Goal: Find specific page/section: Find specific page/section

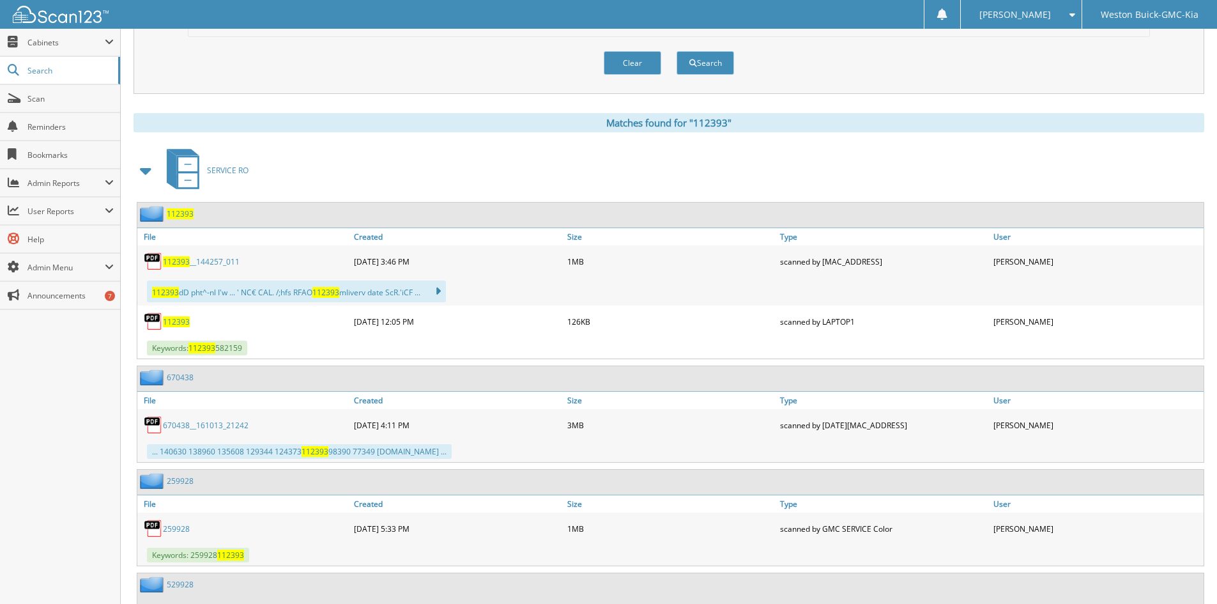
click at [174, 261] on span "112393" at bounding box center [176, 261] width 27 height 11
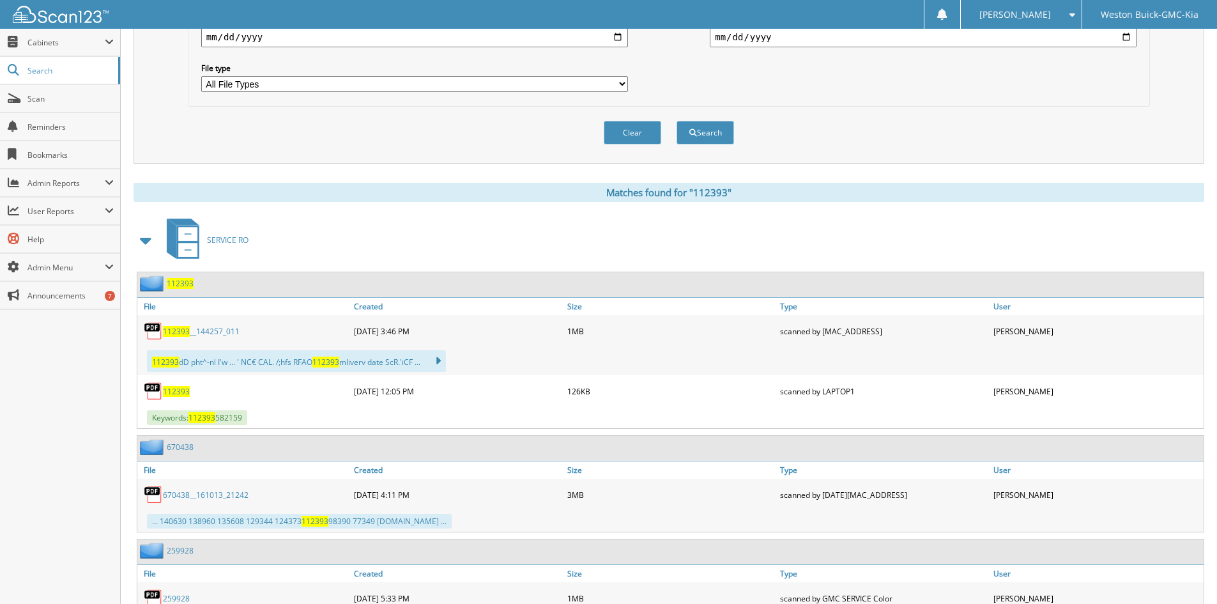
scroll to position [383, 0]
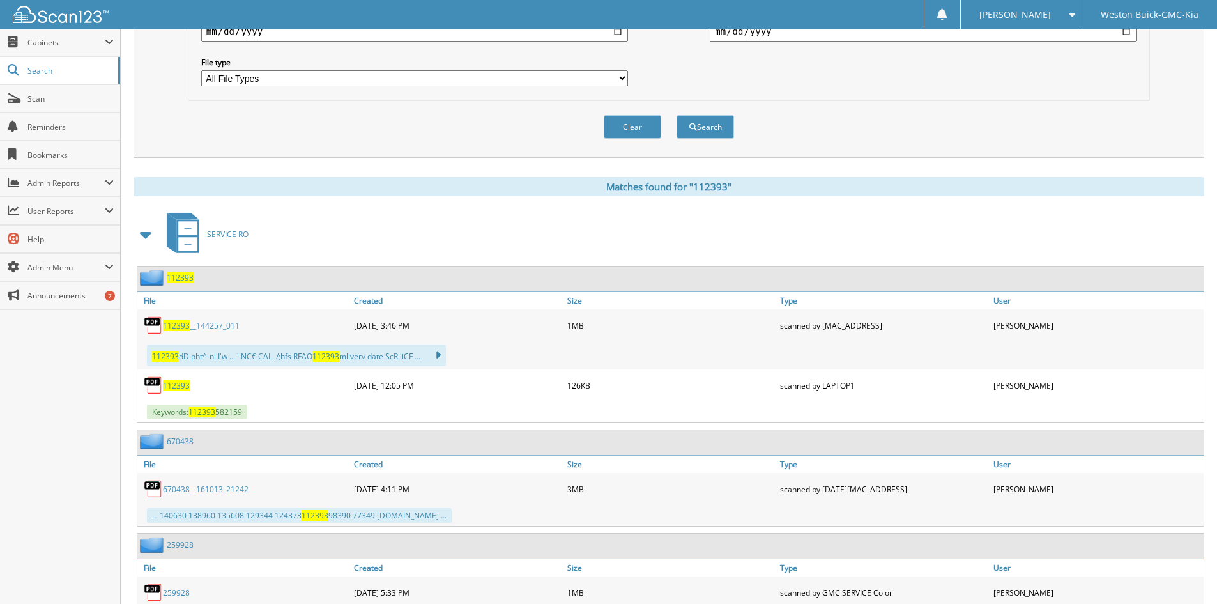
click at [183, 278] on span "112393" at bounding box center [180, 277] width 27 height 11
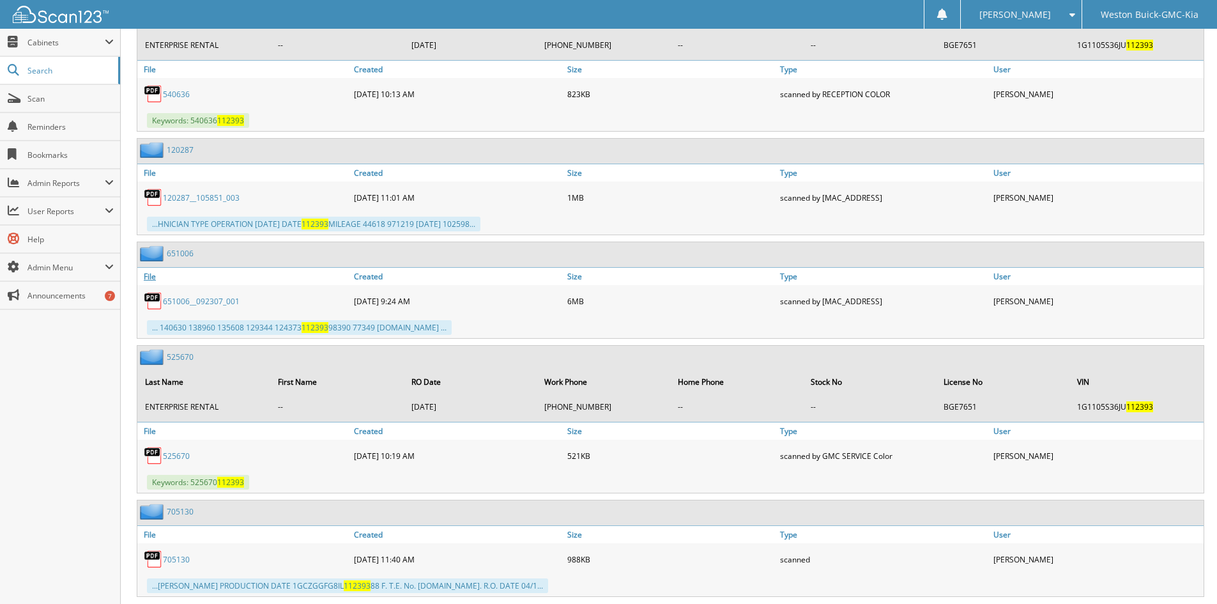
scroll to position [1214, 0]
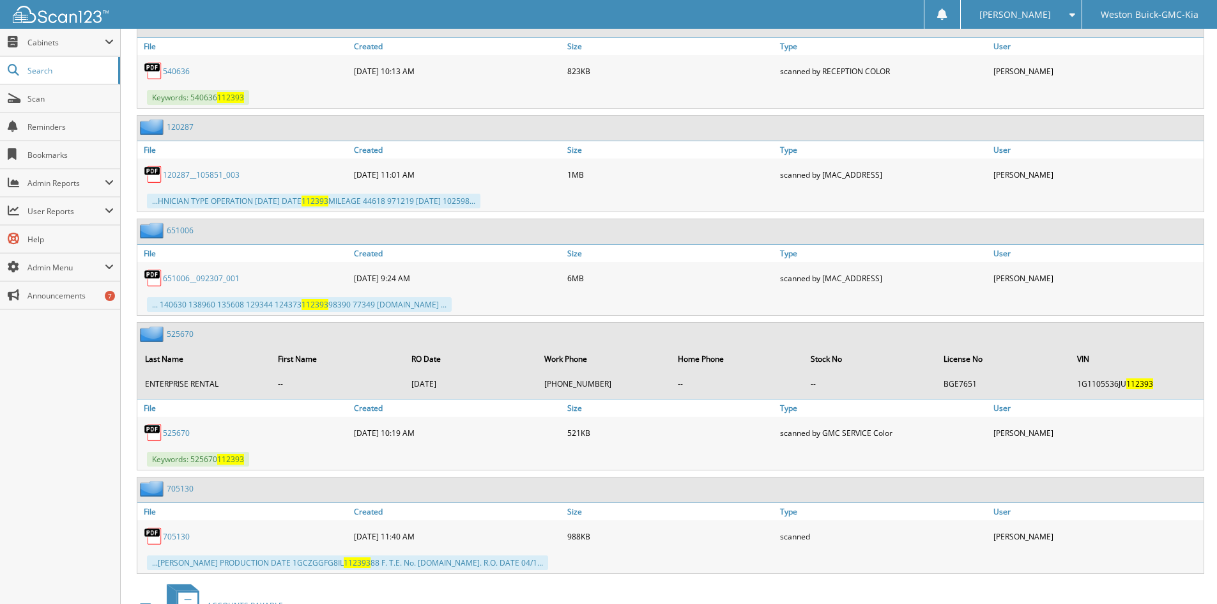
click at [201, 275] on link "651006__092307_001" at bounding box center [201, 278] width 77 height 11
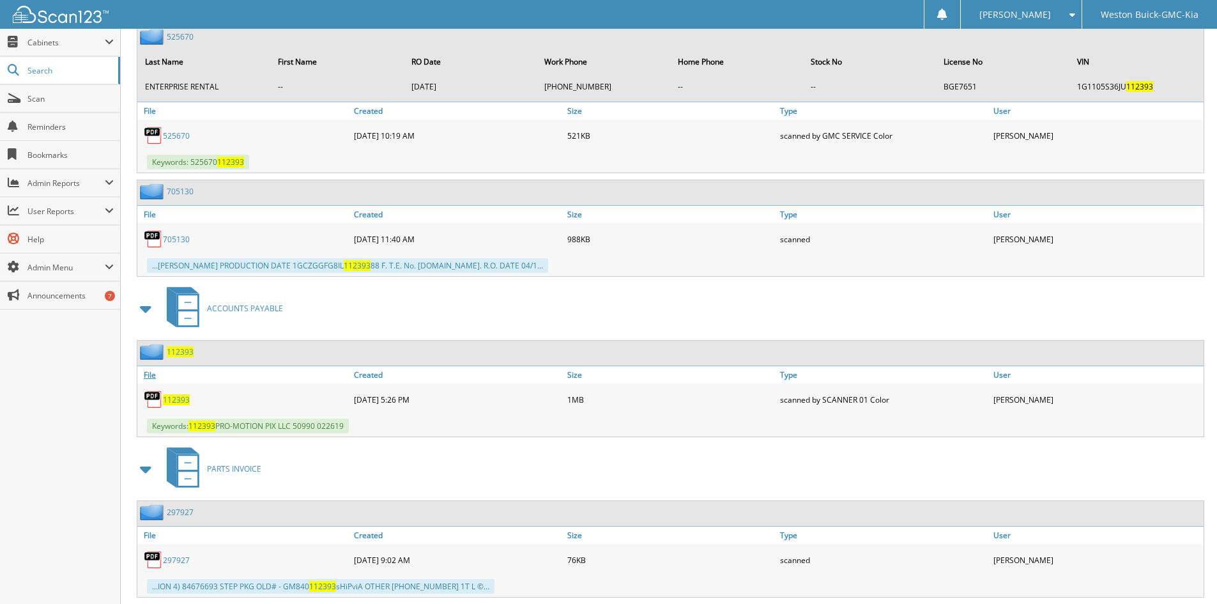
scroll to position [1533, 0]
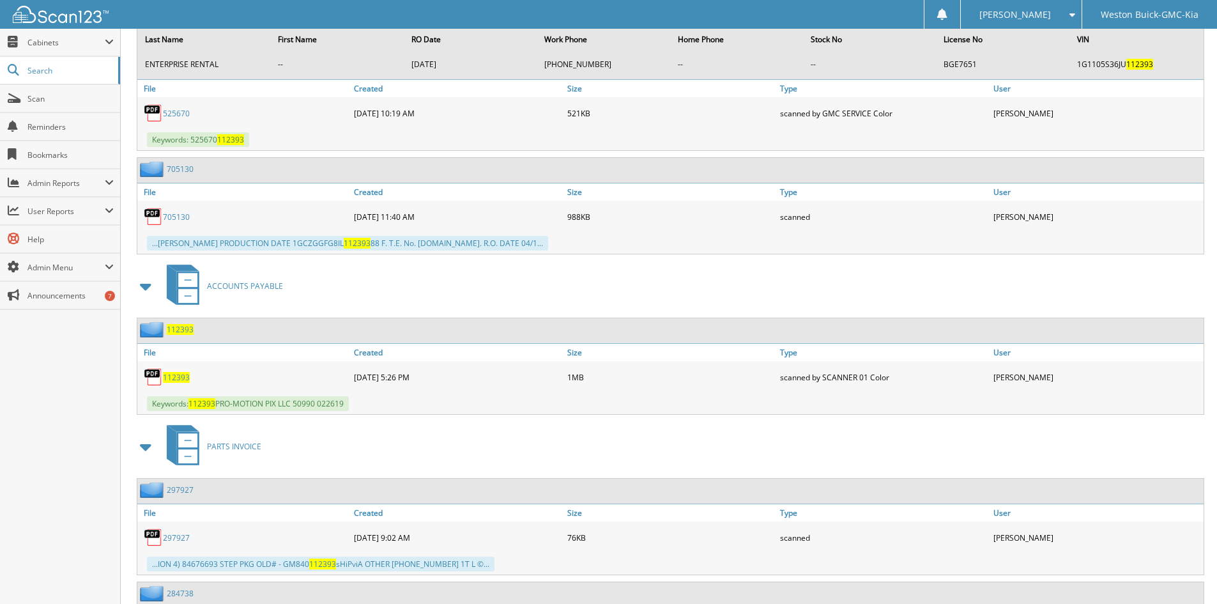
click at [169, 373] on span "112393" at bounding box center [176, 377] width 27 height 11
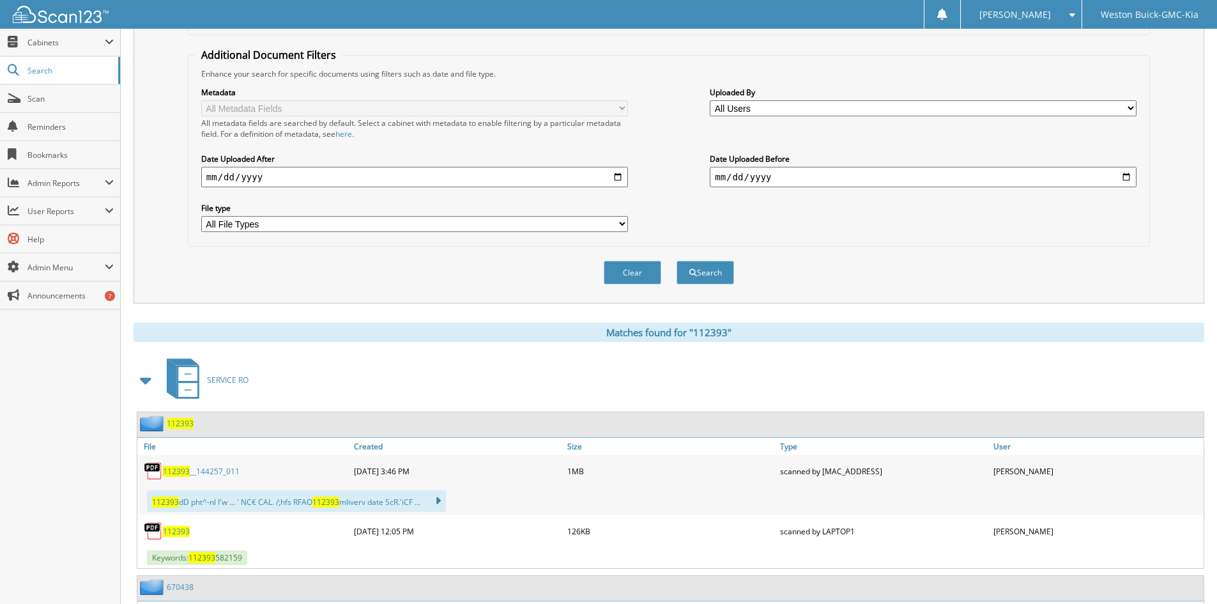
scroll to position [0, 0]
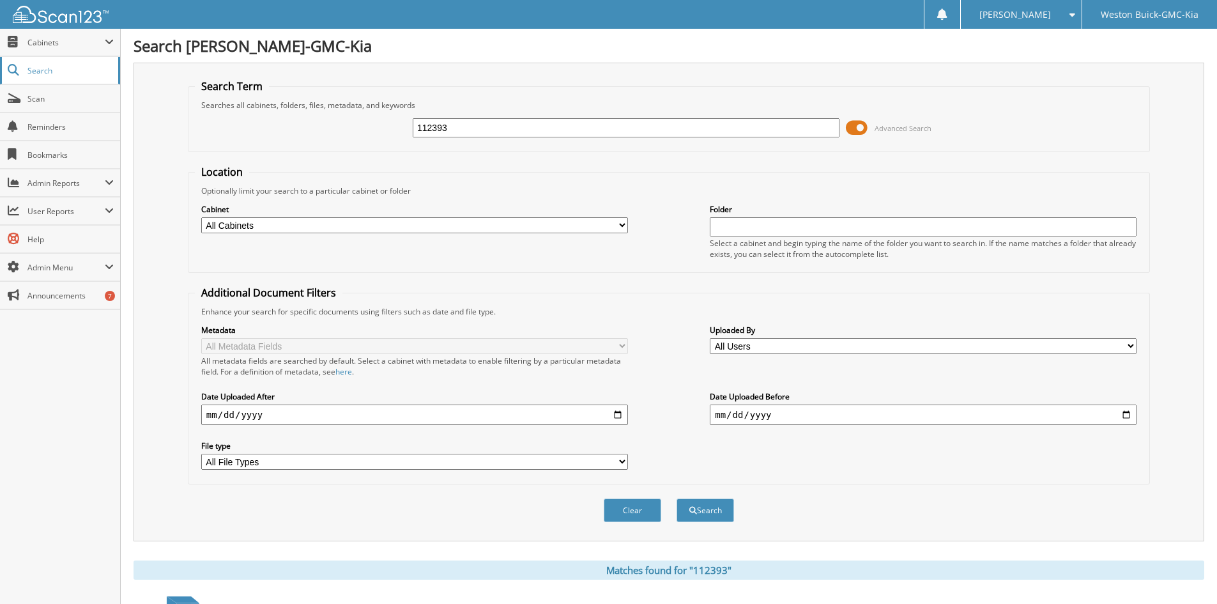
drag, startPoint x: 453, startPoint y: 129, endPoint x: 0, endPoint y: 79, distance: 455.7
type input "183212"
click at [677, 498] on button "Search" at bounding box center [705, 510] width 57 height 24
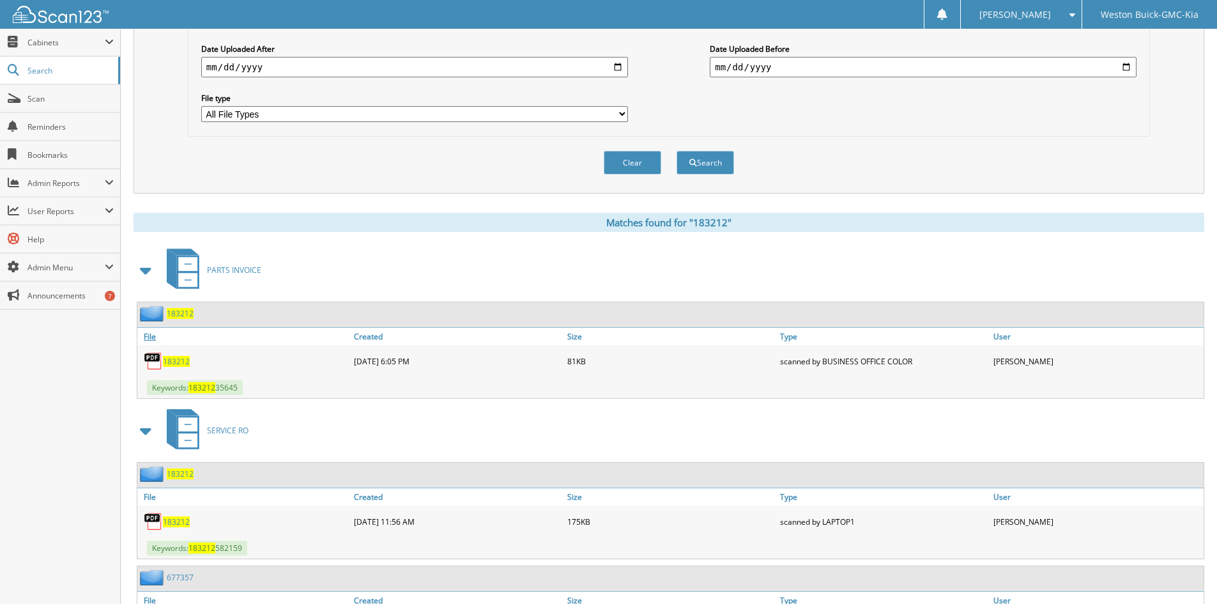
scroll to position [383, 0]
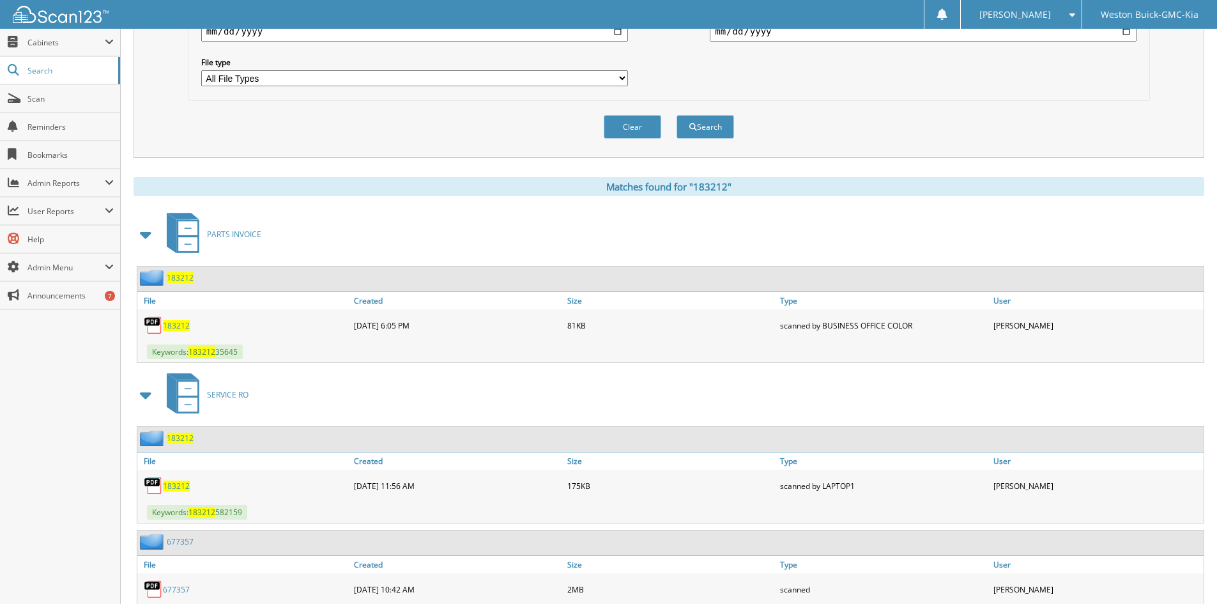
click at [176, 322] on span "183212" at bounding box center [176, 325] width 27 height 11
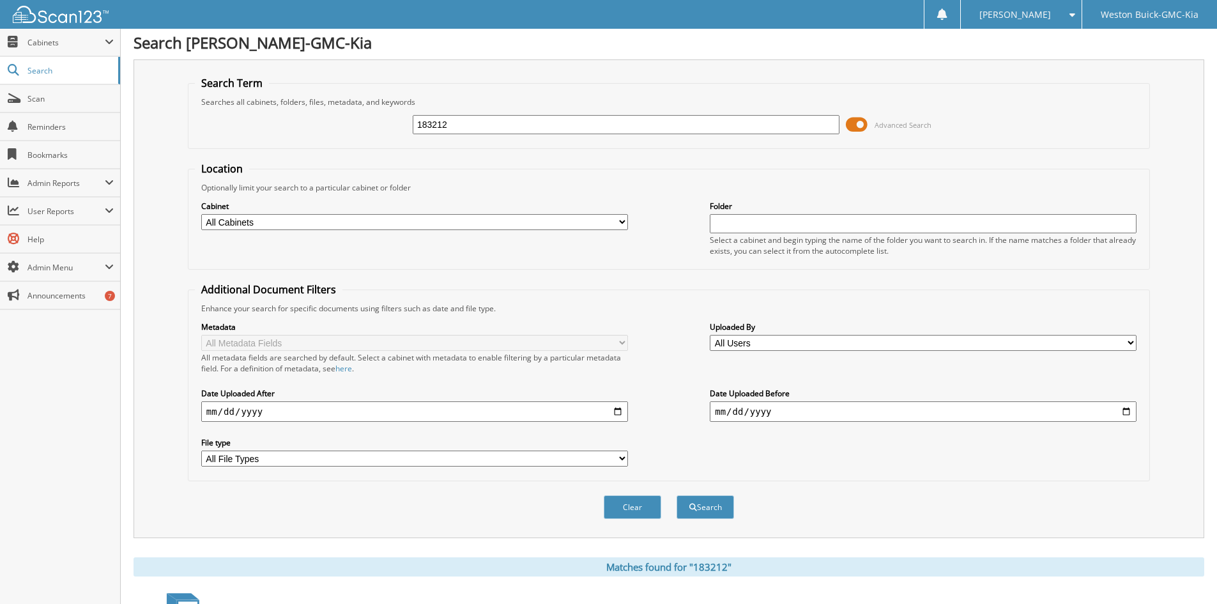
scroll to position [0, 0]
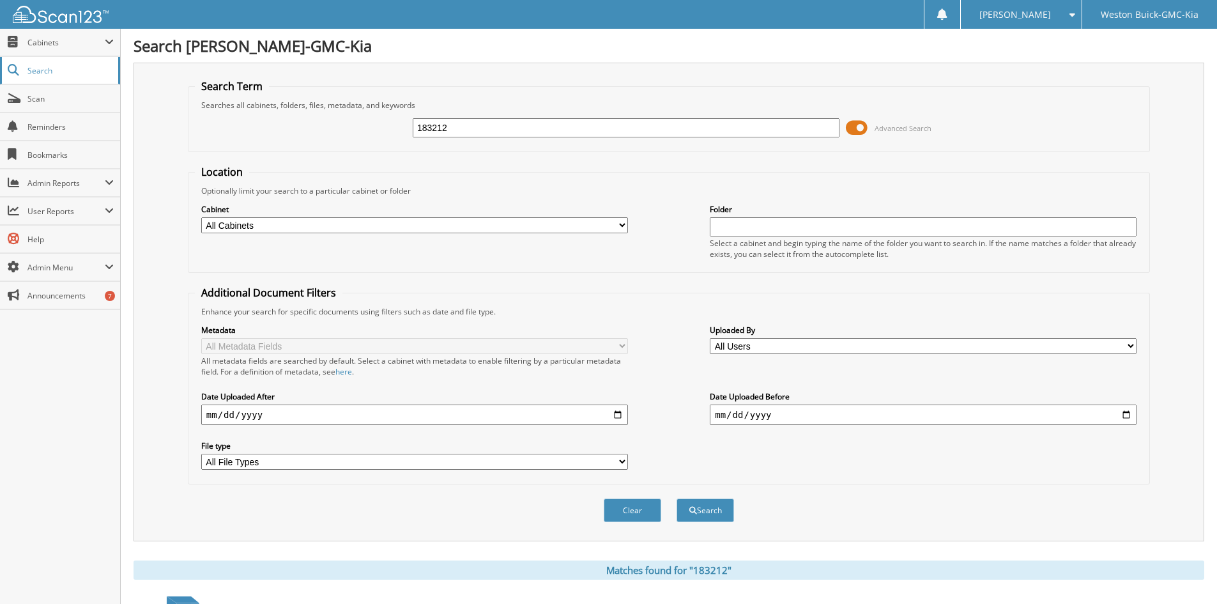
drag, startPoint x: 455, startPoint y: 126, endPoint x: 0, endPoint y: 65, distance: 459.5
type input "158323"
click at [677, 498] on button "Search" at bounding box center [705, 510] width 57 height 24
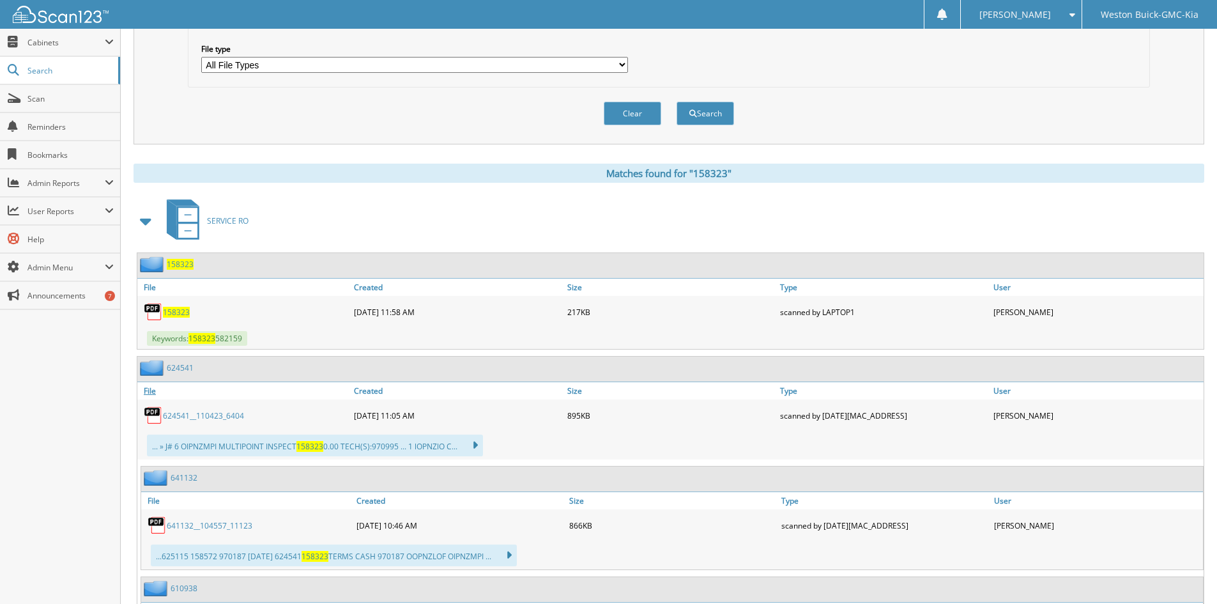
scroll to position [447, 0]
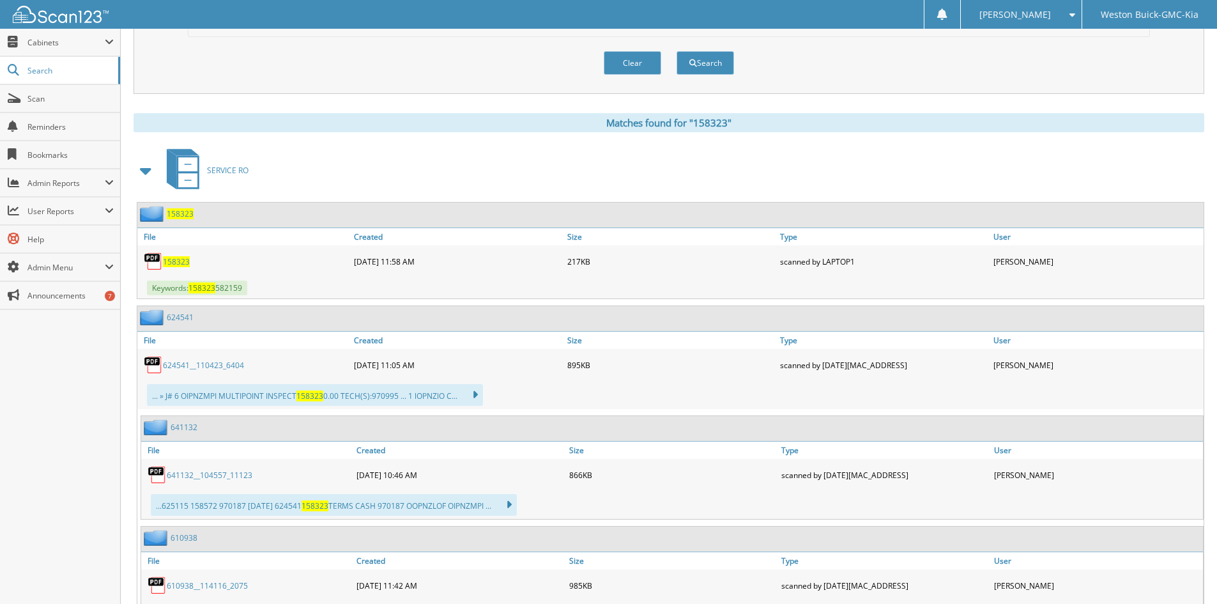
click at [178, 263] on span "158323" at bounding box center [176, 261] width 27 height 11
